Goal: Navigation & Orientation: Go to known website

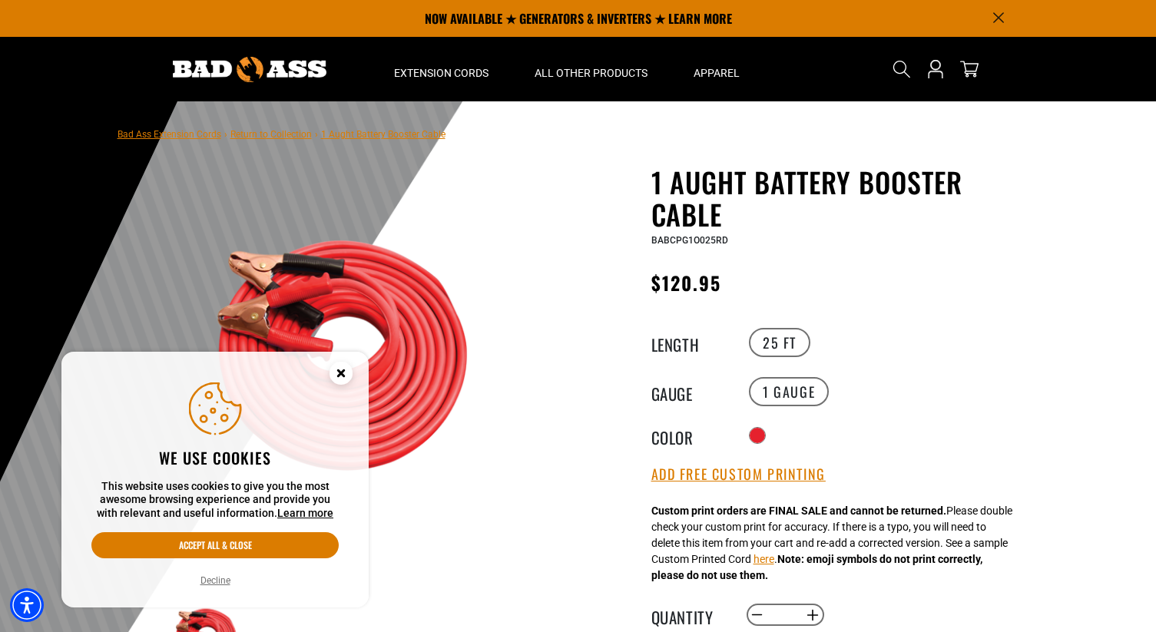
click at [342, 372] on icon "Close this option" at bounding box center [340, 372] width 5 height 5
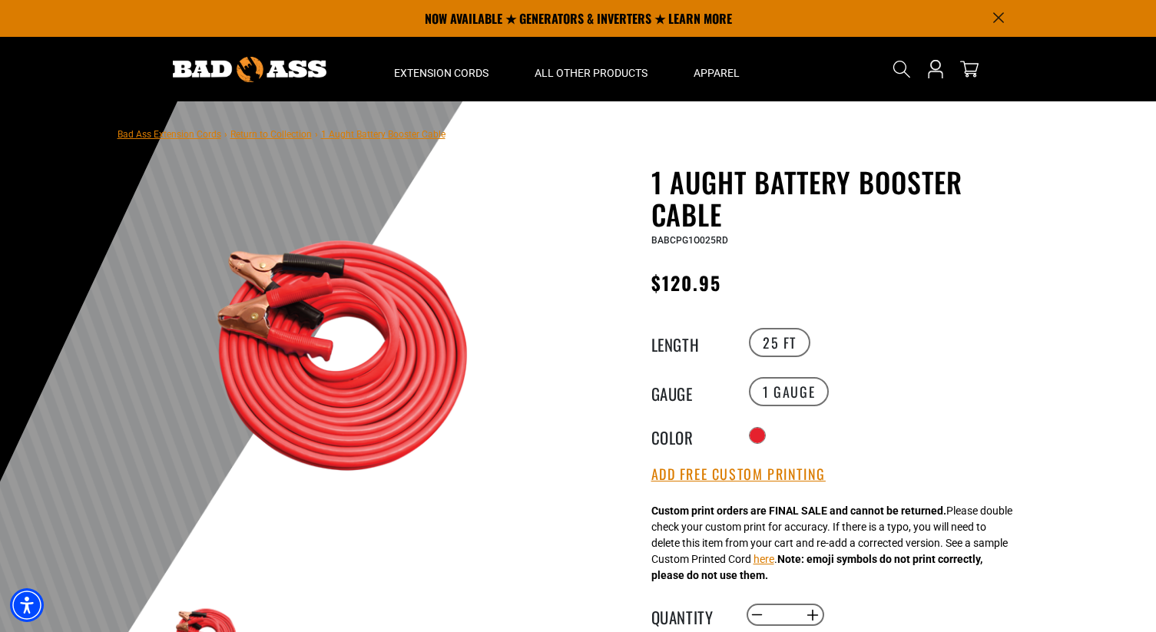
click at [279, 68] on img at bounding box center [250, 69] width 154 height 25
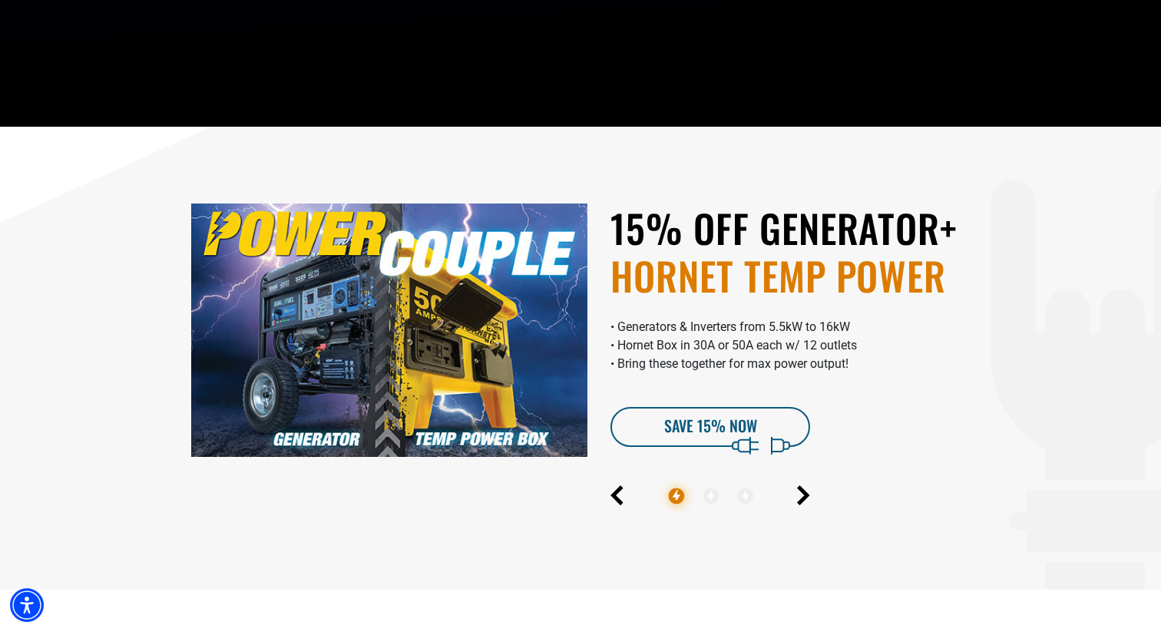
scroll to position [360, 0]
